Goal: Register for event/course

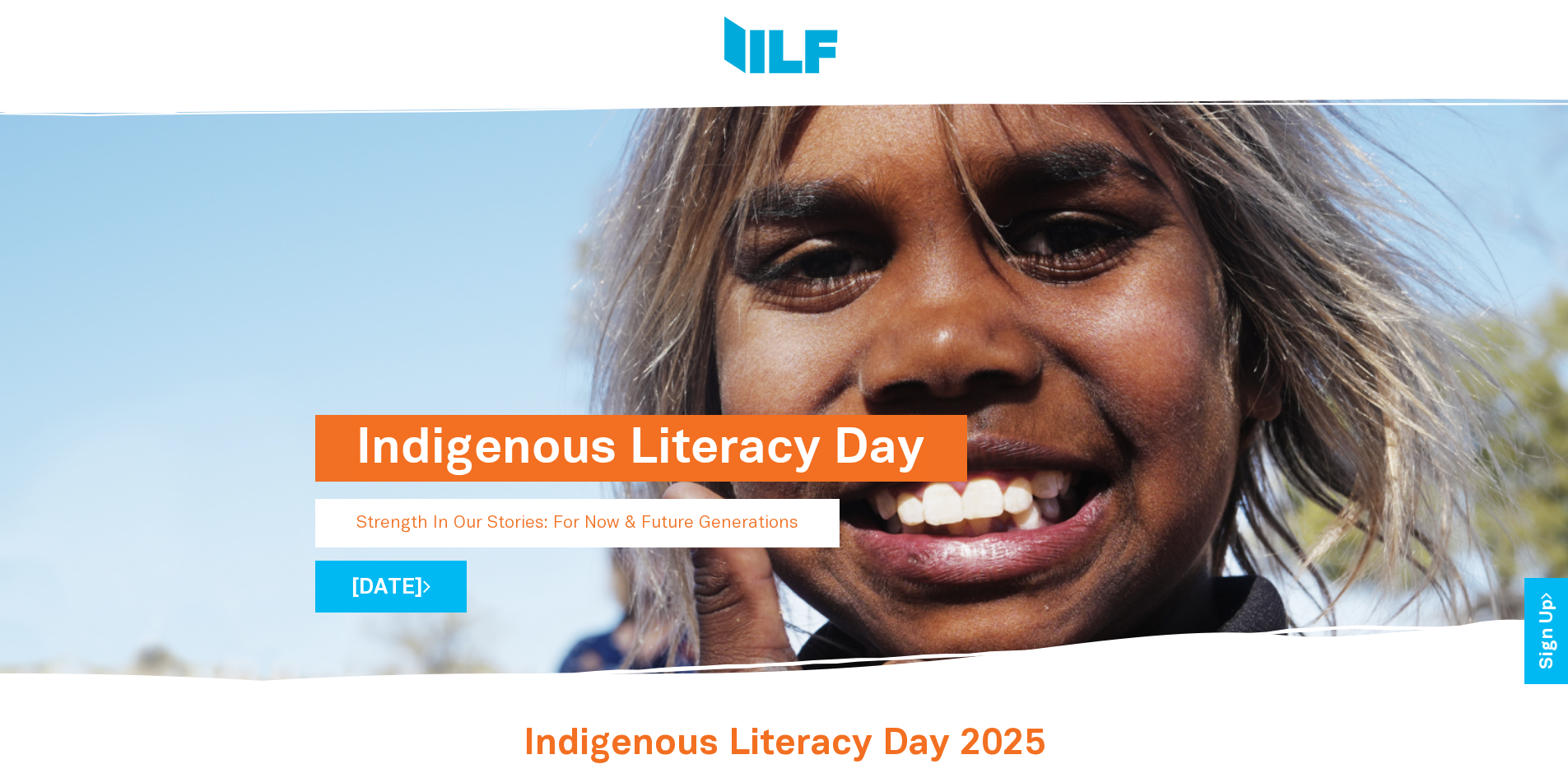
click at [764, 599] on p "[DATE]" at bounding box center [784, 586] width 938 height 52
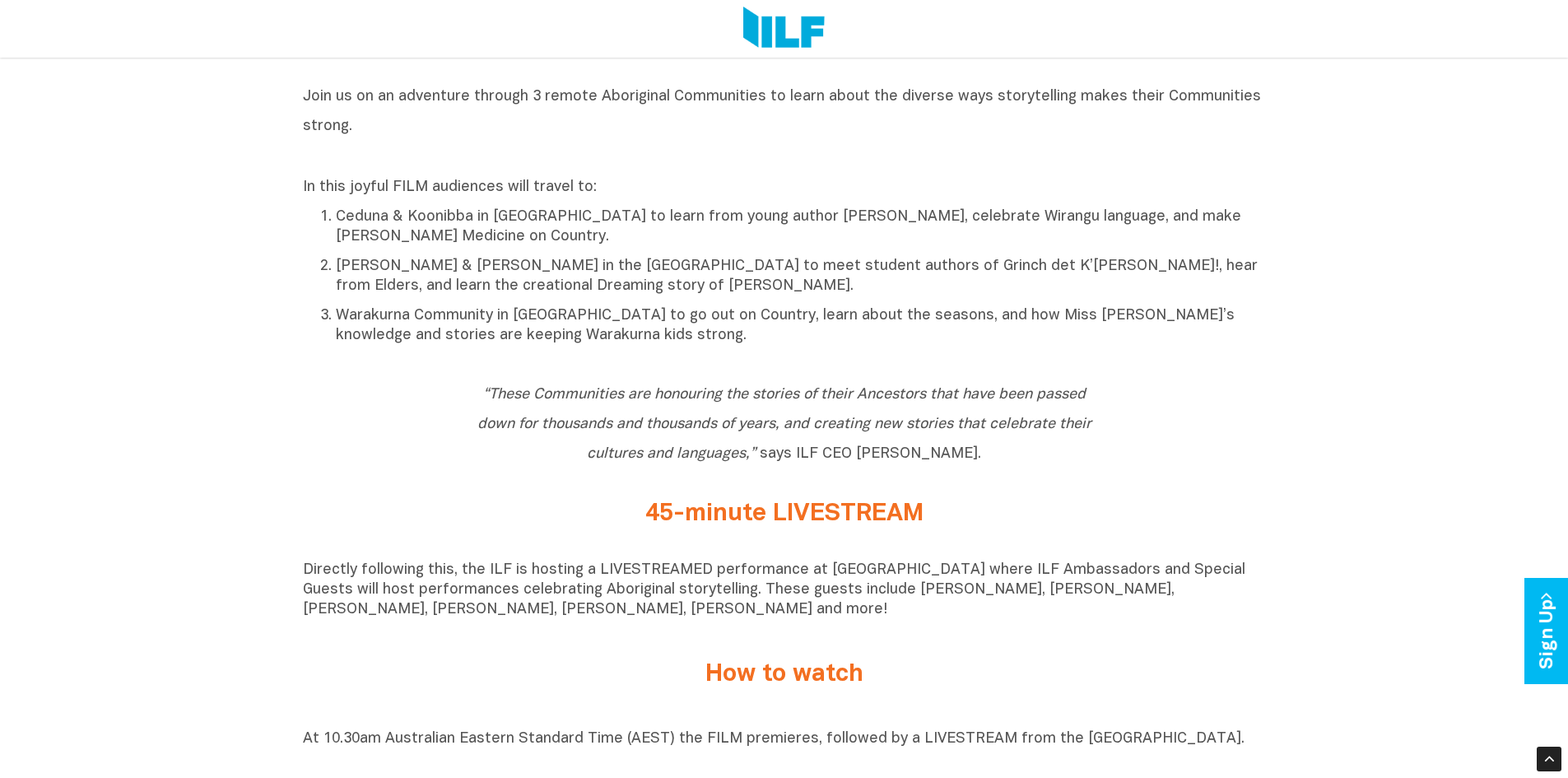
scroll to position [741, 0]
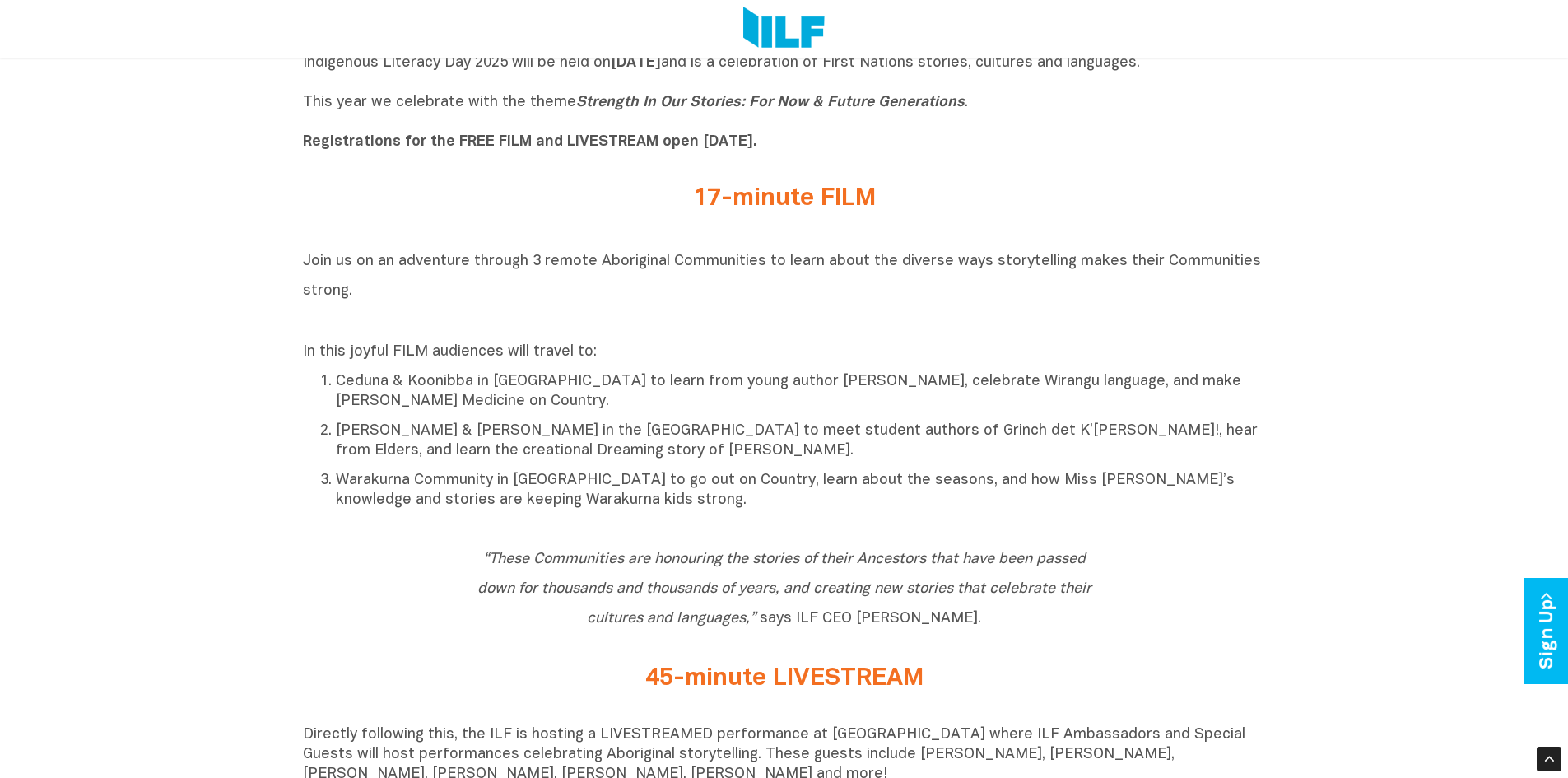
click at [397, 146] on b "Registrations for the FREE FILM and LIVESTREAM open [DATE]." at bounding box center [529, 141] width 455 height 14
click at [721, 198] on h2 "17-minute FILM" at bounding box center [784, 199] width 617 height 27
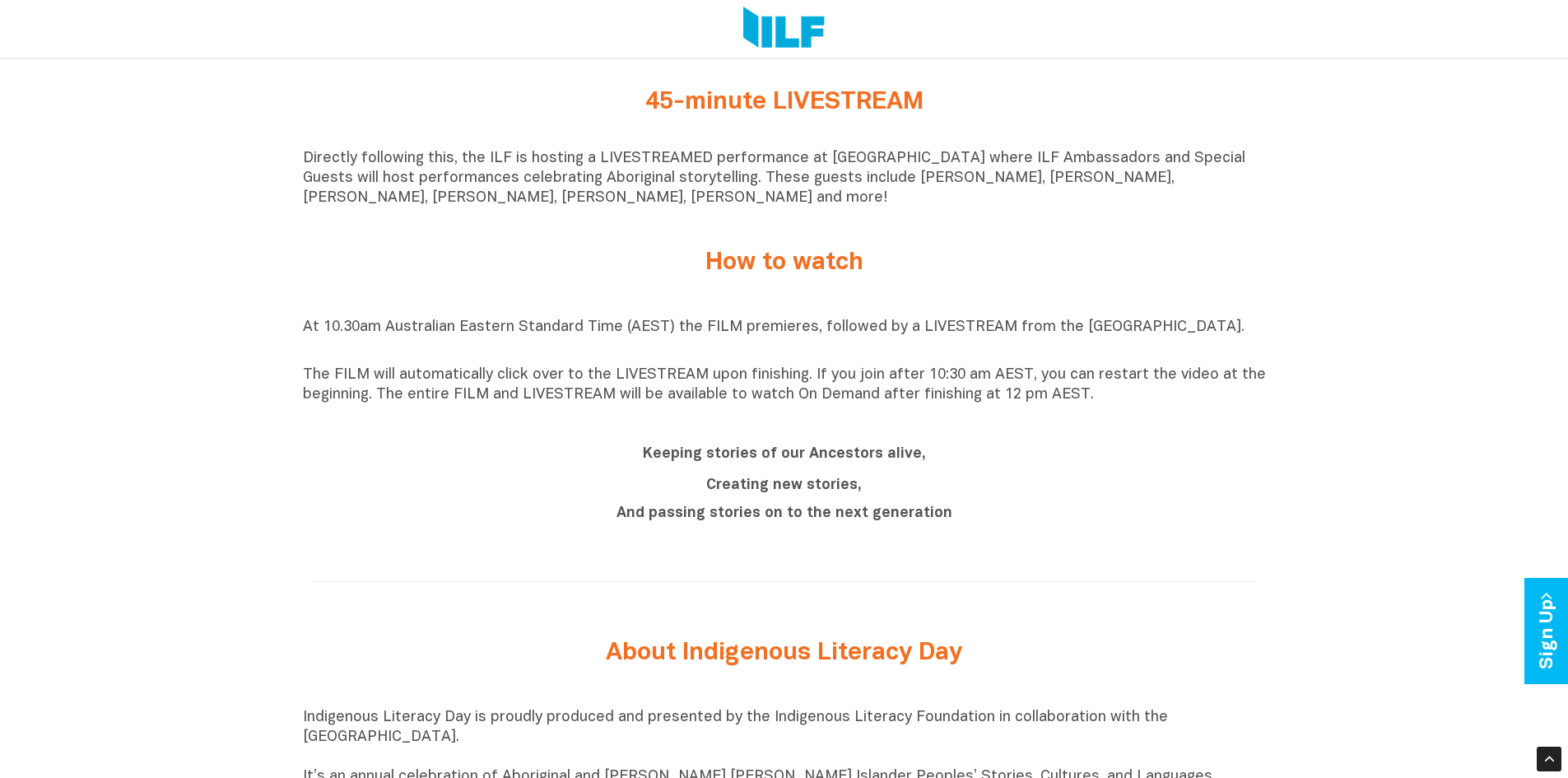
scroll to position [1071, 0]
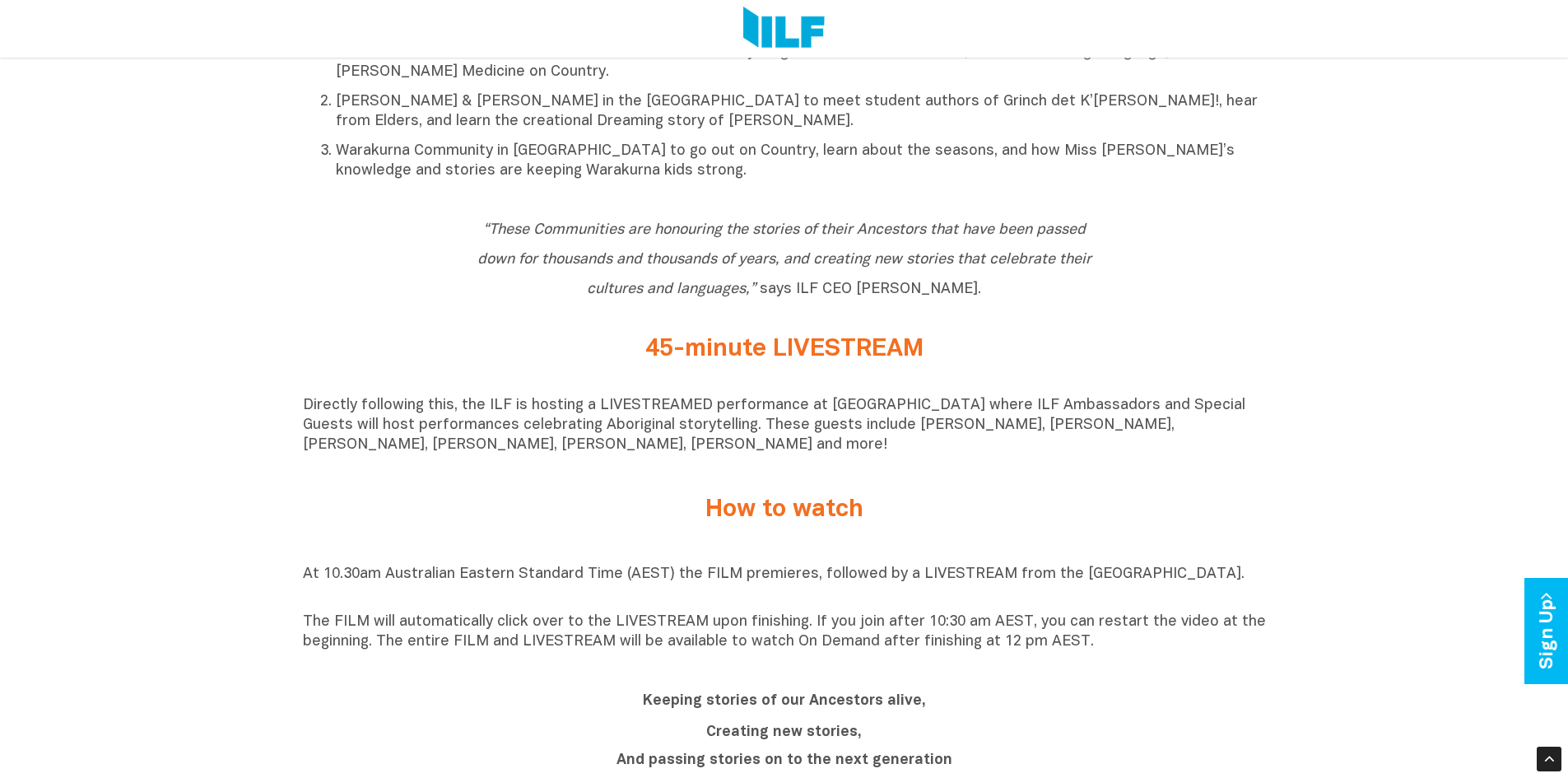
click at [676, 360] on h2 "45-minute LIVESTREAM" at bounding box center [784, 349] width 617 height 27
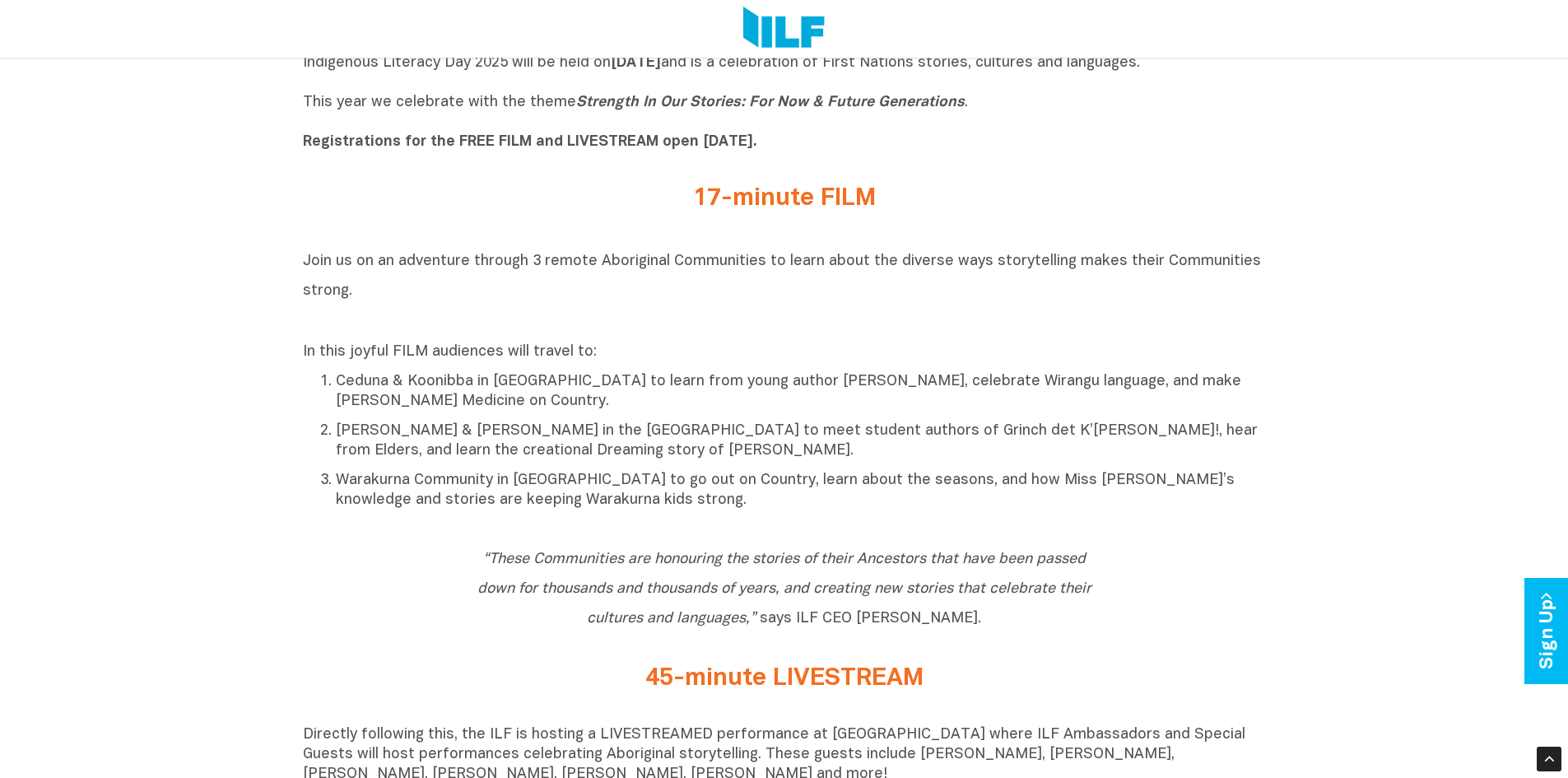
click at [733, 202] on h2 "17-minute FILM" at bounding box center [784, 199] width 617 height 27
click at [501, 140] on b "Registrations for the FREE FILM and LIVESTREAM open [DATE]." at bounding box center [529, 141] width 455 height 14
click at [1546, 628] on link "Sign Up" at bounding box center [1547, 631] width 47 height 106
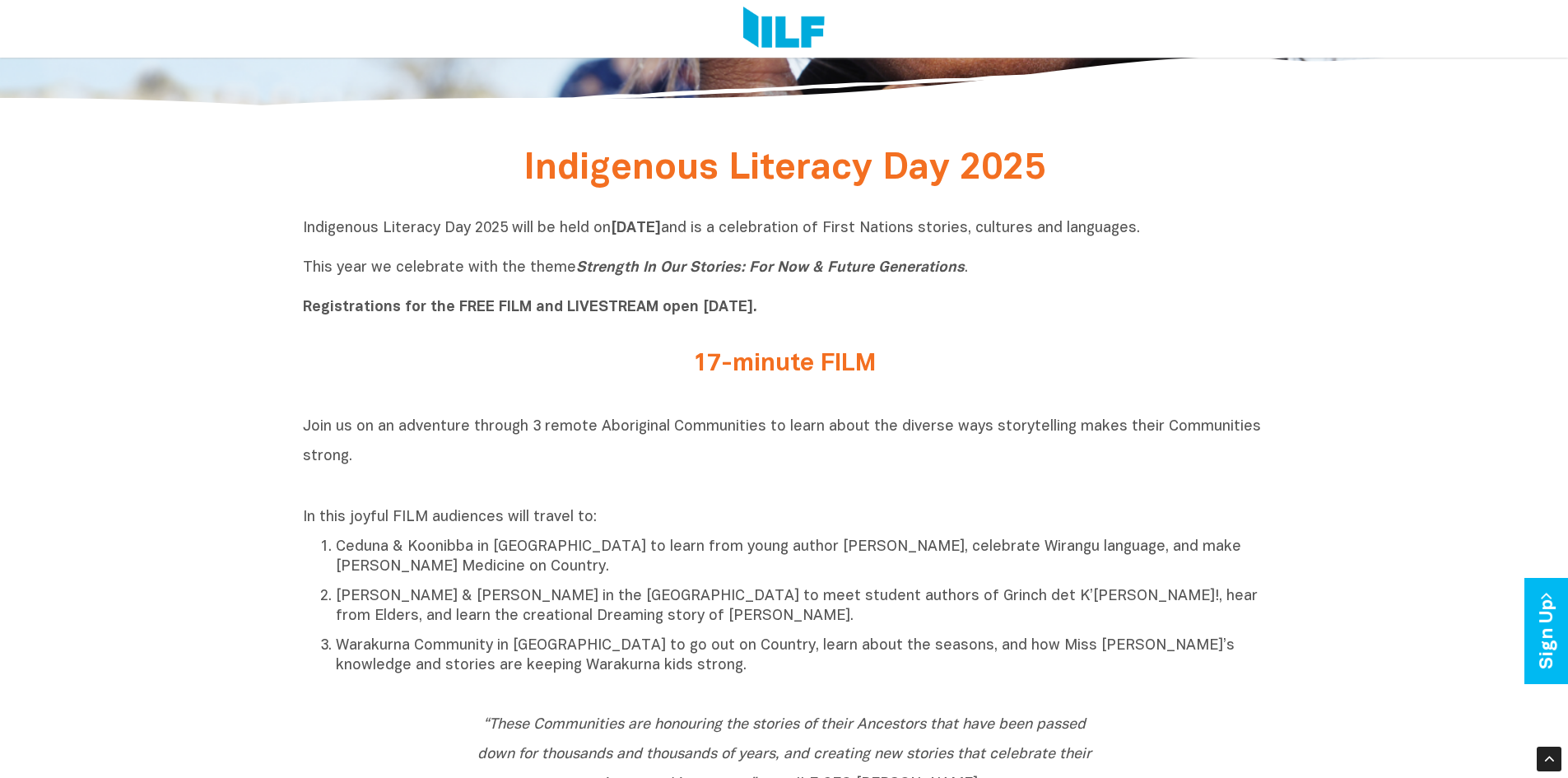
scroll to position [741, 0]
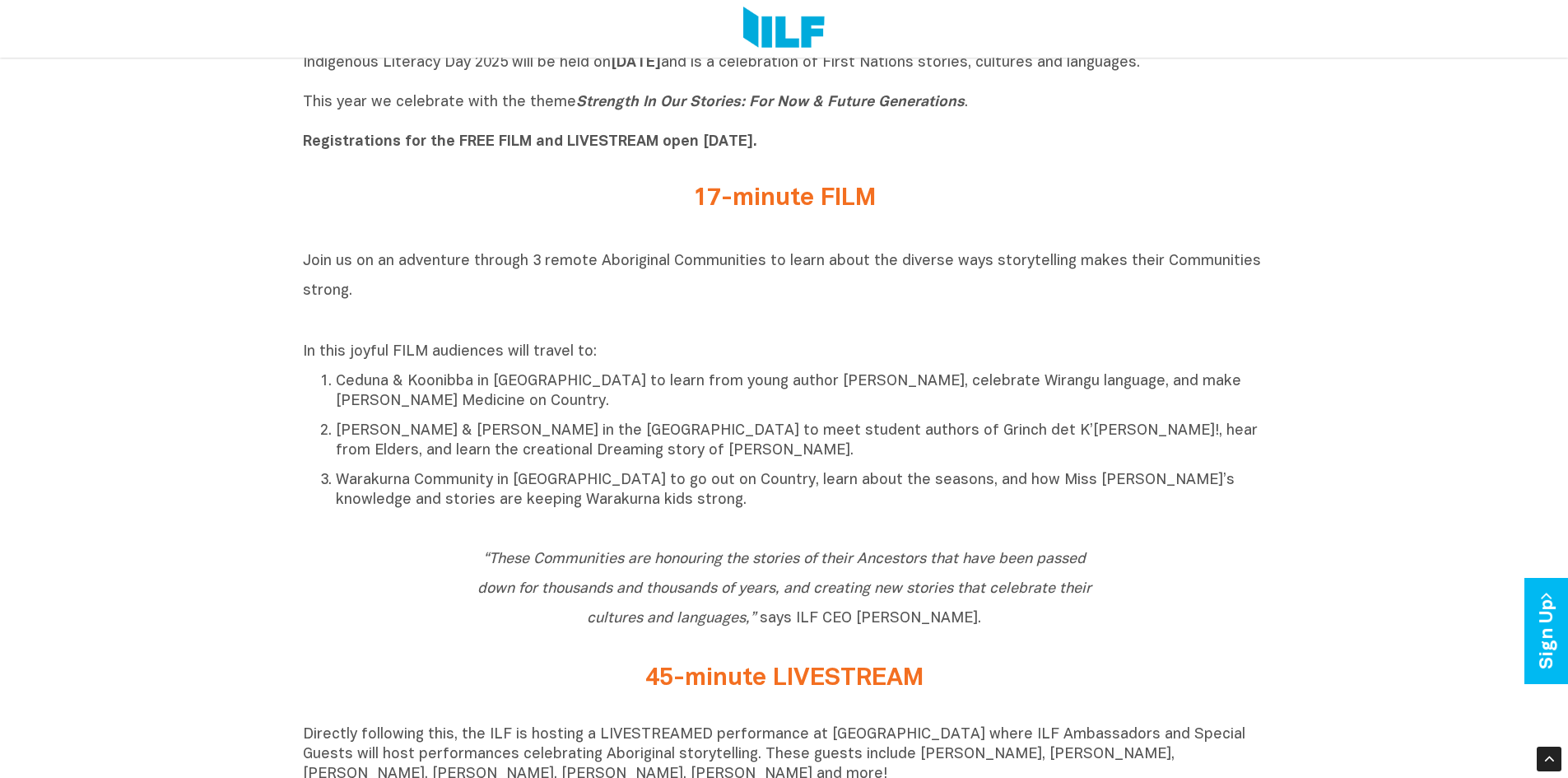
click at [483, 140] on b "Registrations for the FREE FILM and LIVESTREAM open [DATE]." at bounding box center [529, 141] width 455 height 14
click at [646, 143] on b "Registrations for the FREE FILM and LIVESTREAM open [DATE]." at bounding box center [529, 141] width 455 height 14
click at [848, 685] on h2 "45-minute LIVESTREAM" at bounding box center [784, 678] width 617 height 27
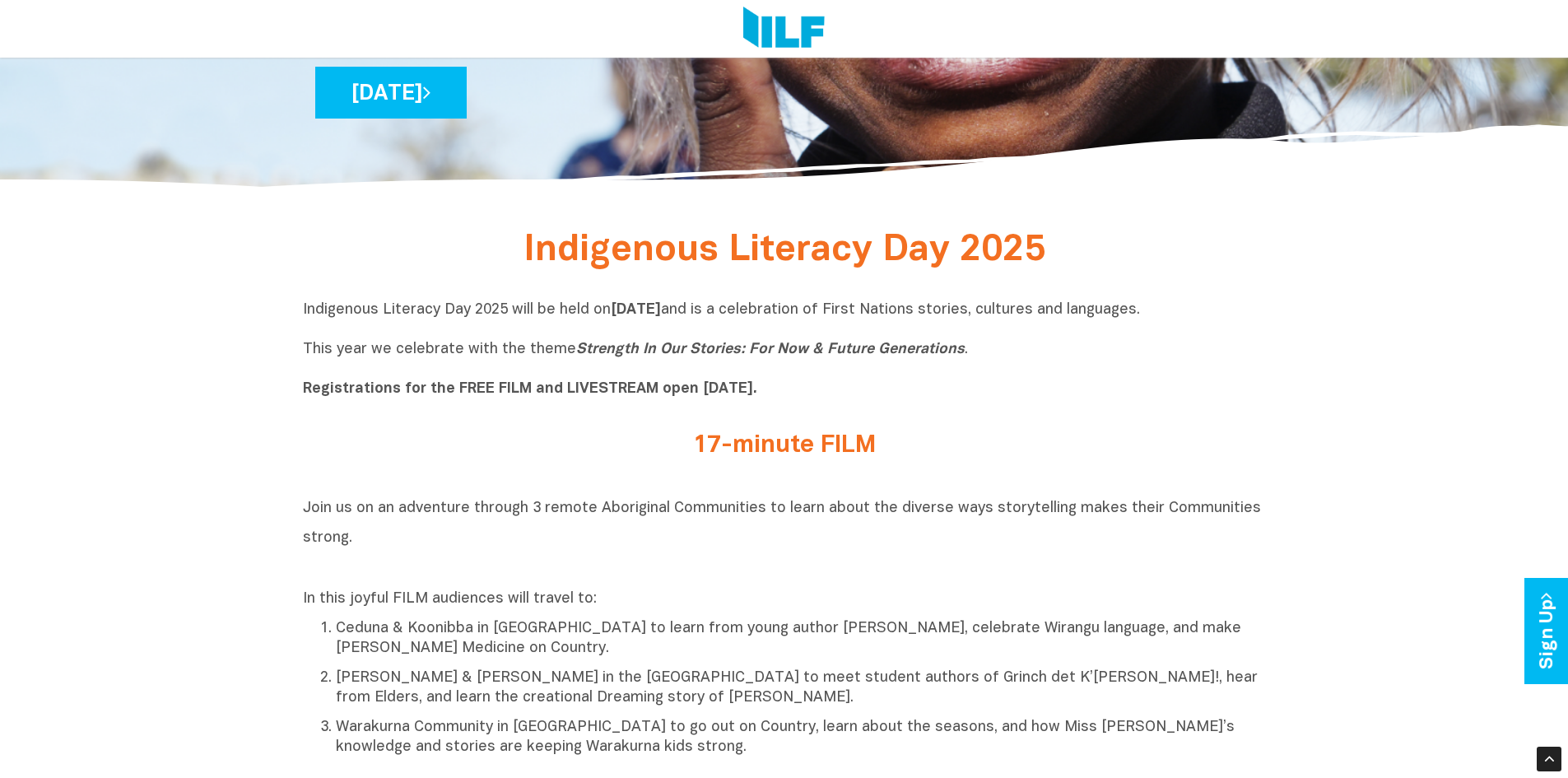
click at [629, 253] on span "Indigenous Literacy Day 2025" at bounding box center [784, 250] width 522 height 34
click at [467, 98] on link "[DATE]" at bounding box center [391, 92] width 151 height 52
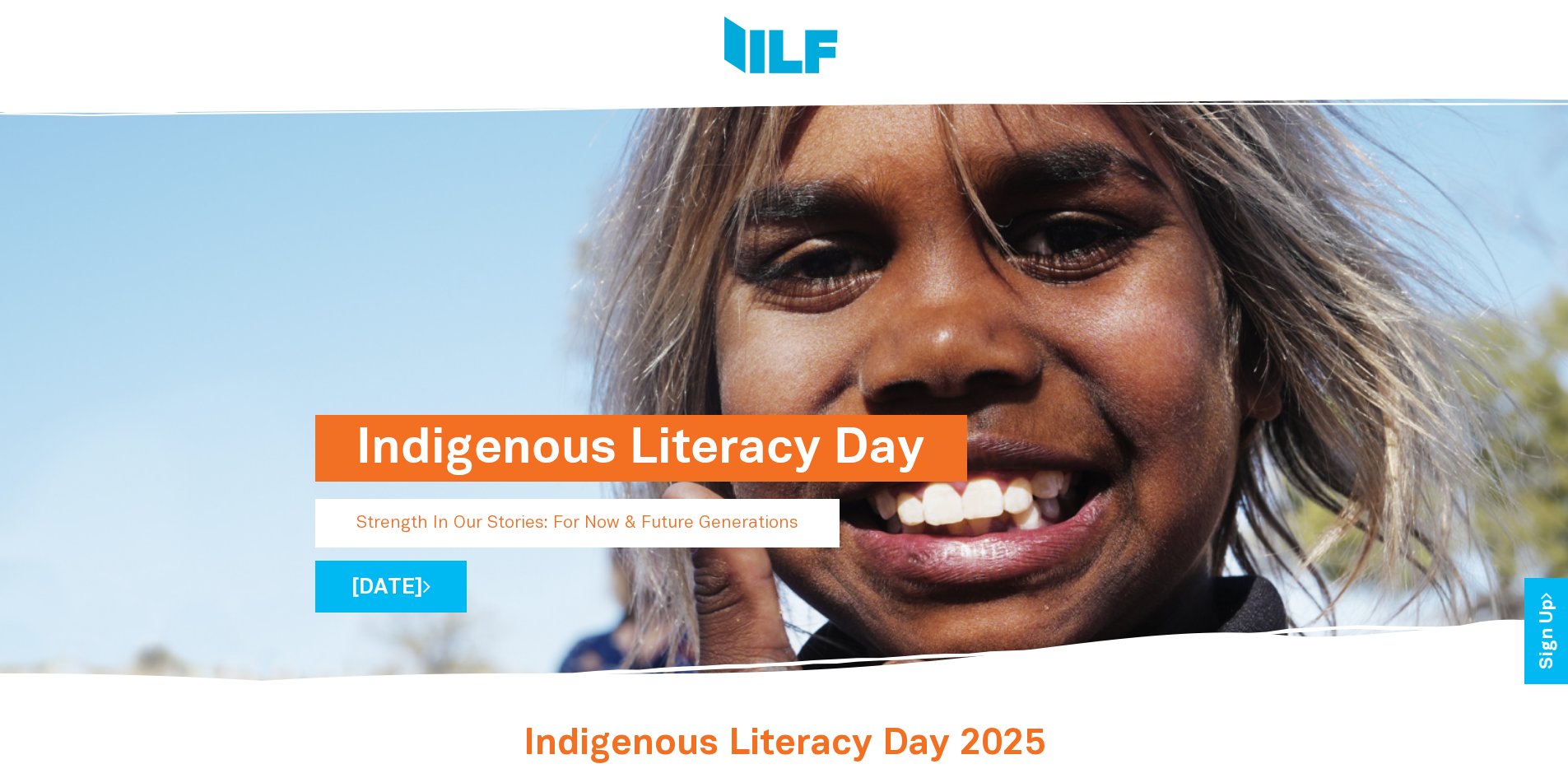
click at [562, 449] on h1 "Indigenous Literacy Day" at bounding box center [641, 448] width 569 height 66
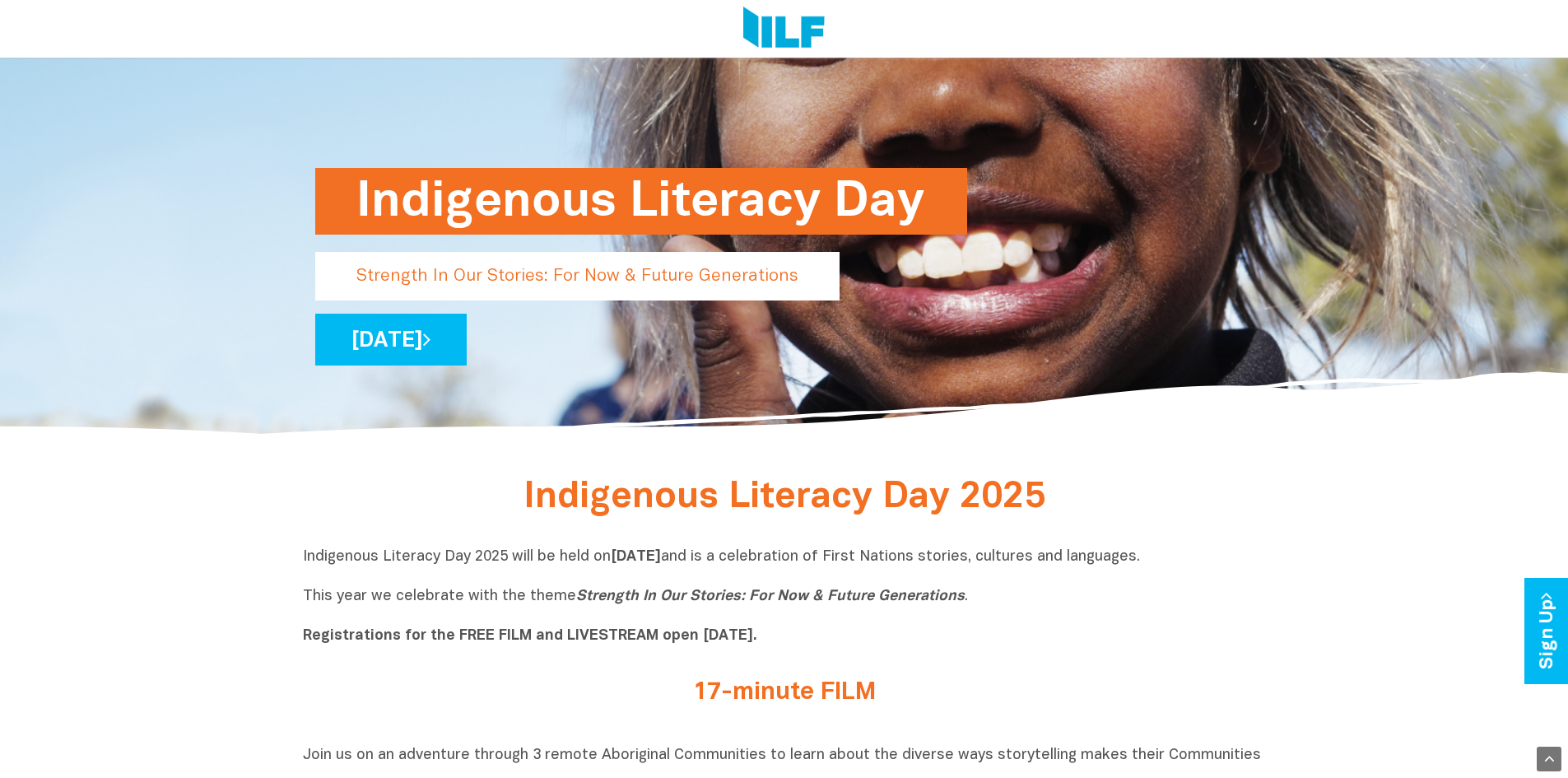
scroll to position [494, 0]
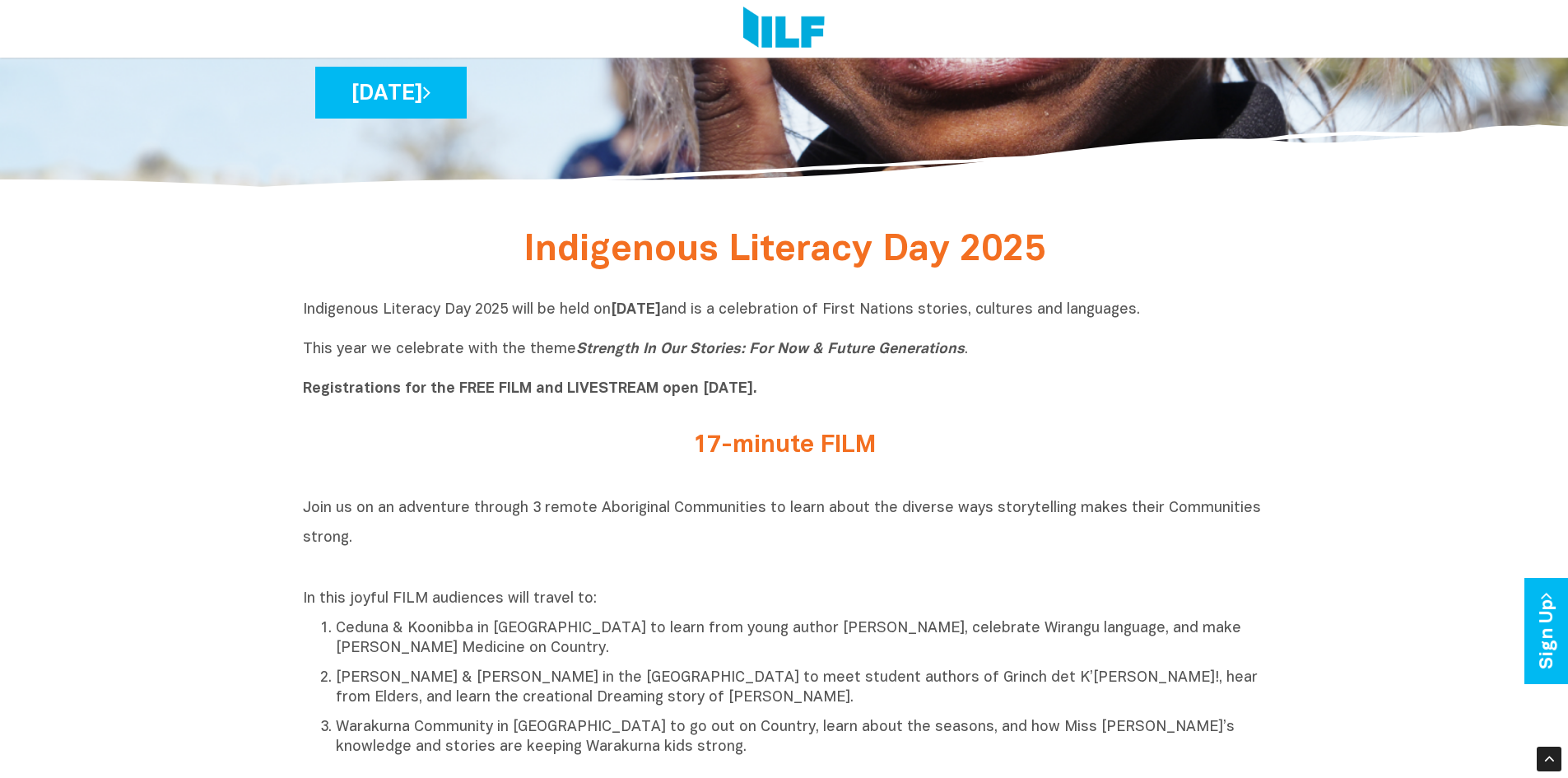
click at [305, 512] on span "Join us on an adventure through 3 remote Aboriginal Communities to learn about …" at bounding box center [781, 523] width 958 height 43
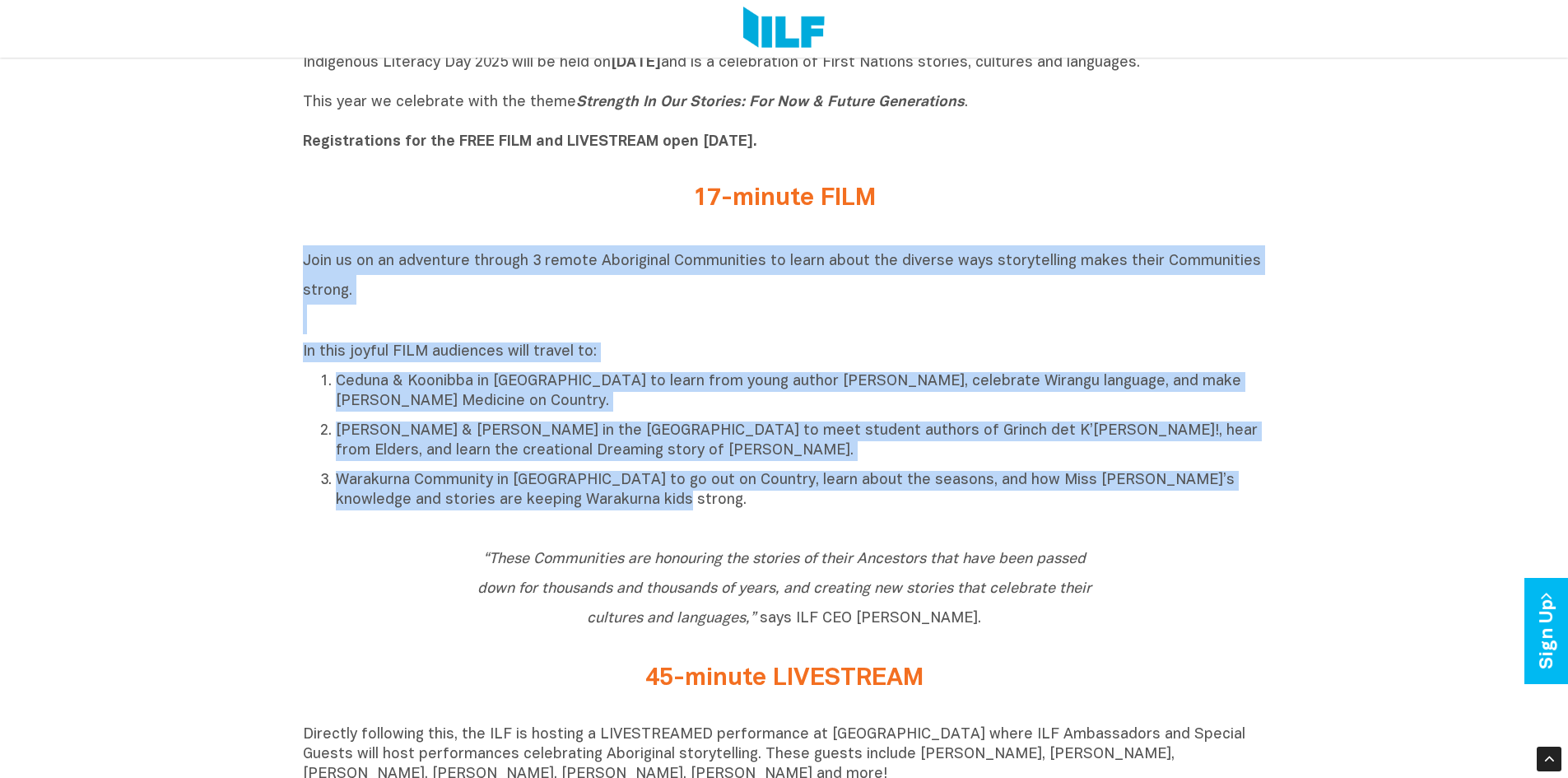
drag, startPoint x: 631, startPoint y: 507, endPoint x: 299, endPoint y: 273, distance: 406.2
copy div "Join us on an adventure through 3 remote Aboriginal Communities to learn about …"
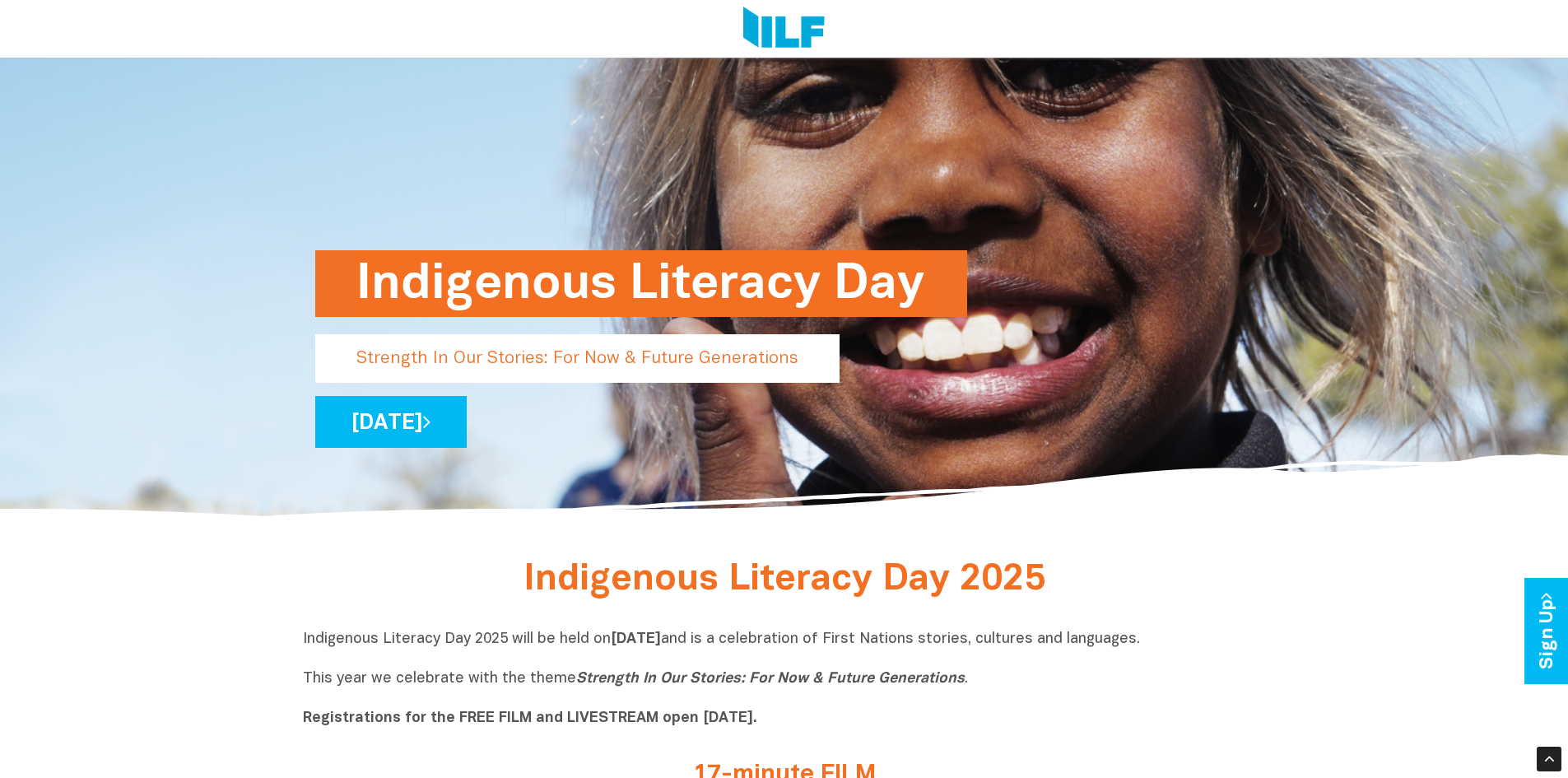
scroll to position [494, 0]
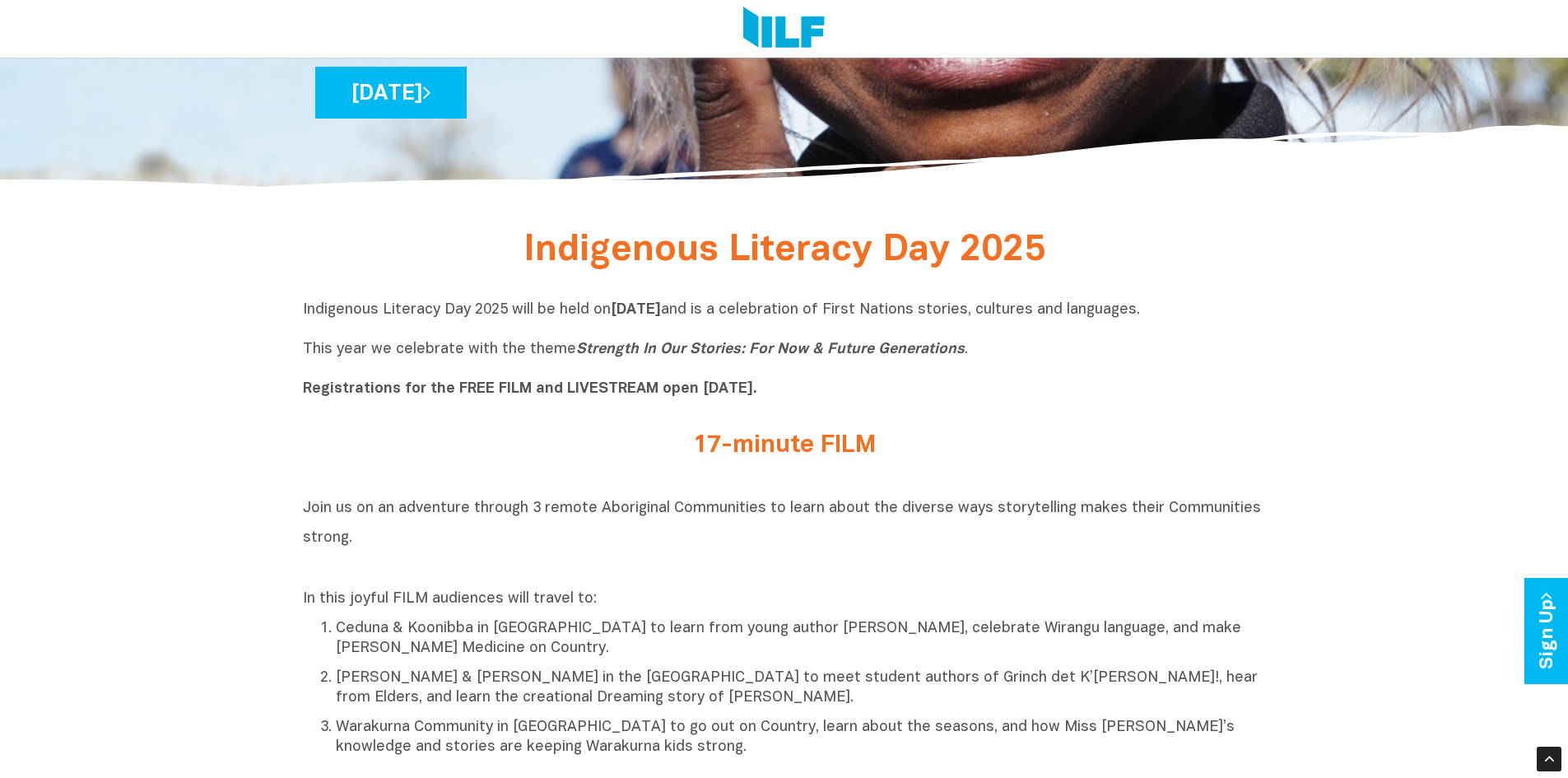
click at [774, 453] on h2 "17-minute FILM" at bounding box center [784, 446] width 617 height 27
click at [465, 389] on b "Registrations for the FREE FILM and LIVESTREAM open [DATE]." at bounding box center [529, 389] width 455 height 14
click at [619, 354] on icon "Strength In Our Stories: For Now & Future Generations" at bounding box center [769, 349] width 388 height 14
click at [661, 306] on b "[DATE]" at bounding box center [636, 309] width 50 height 14
click at [747, 451] on h2 "17-minute FILM" at bounding box center [784, 446] width 617 height 27
